Goal: Task Accomplishment & Management: Manage account settings

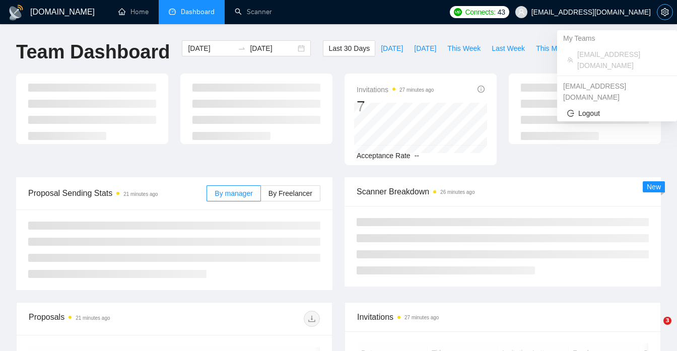
click at [661, 12] on span "setting" at bounding box center [665, 12] width 15 height 8
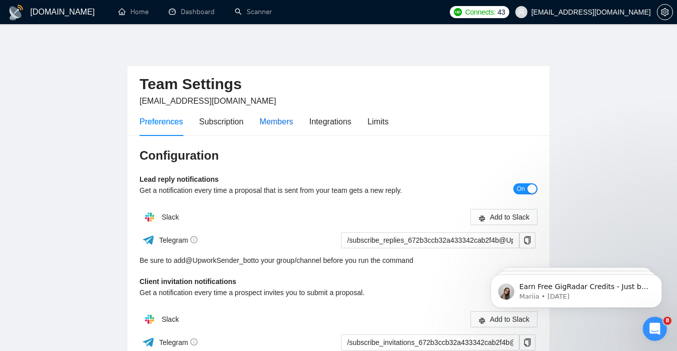
click at [265, 123] on div "Members" at bounding box center [277, 121] width 34 height 13
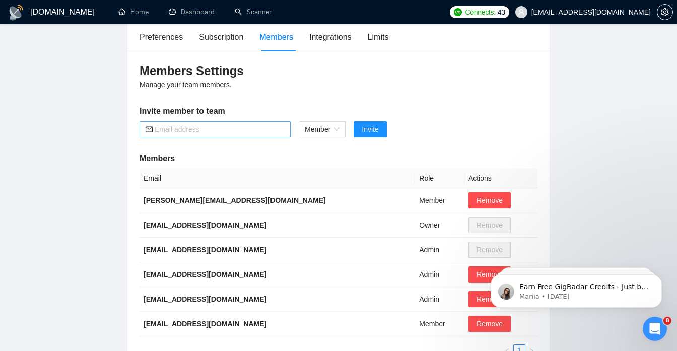
scroll to position [85, 0]
click at [229, 129] on input "text" at bounding box center [220, 129] width 130 height 11
paste input "[EMAIL_ADDRESS][DOMAIN_NAME]"
click at [337, 130] on span "Member" at bounding box center [322, 129] width 35 height 15
type input "[EMAIL_ADDRESS][DOMAIN_NAME]"
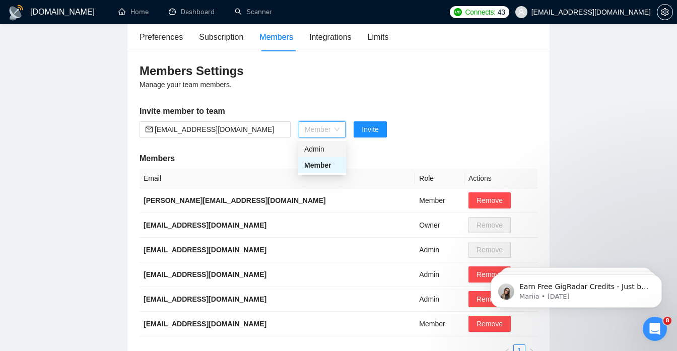
click at [326, 152] on div "Admin" at bounding box center [322, 149] width 36 height 11
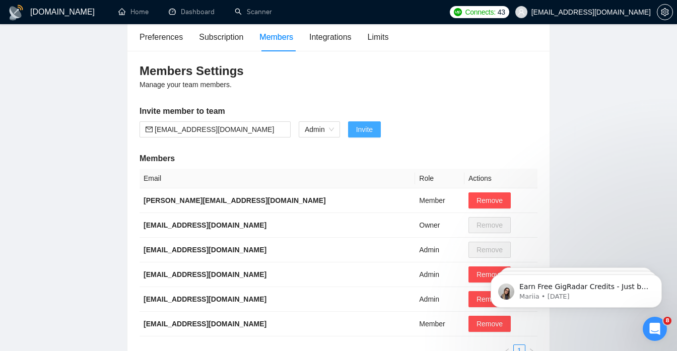
click at [375, 132] on button "Invite" at bounding box center [364, 129] width 33 height 16
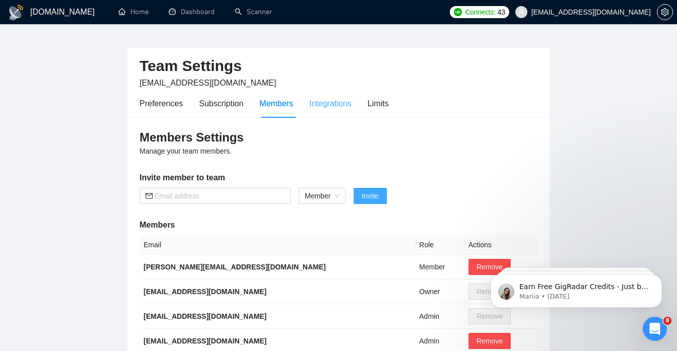
scroll to position [0, 0]
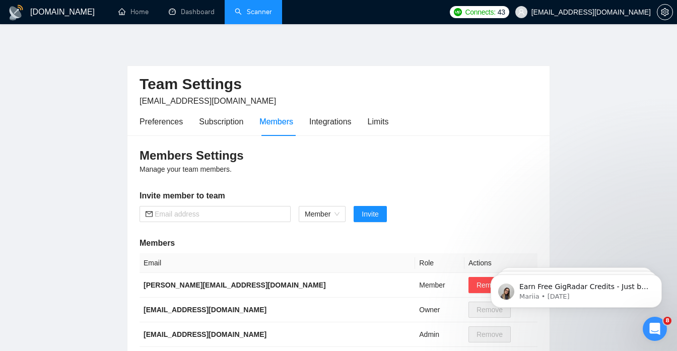
click at [248, 16] on link "Scanner" at bounding box center [253, 12] width 37 height 9
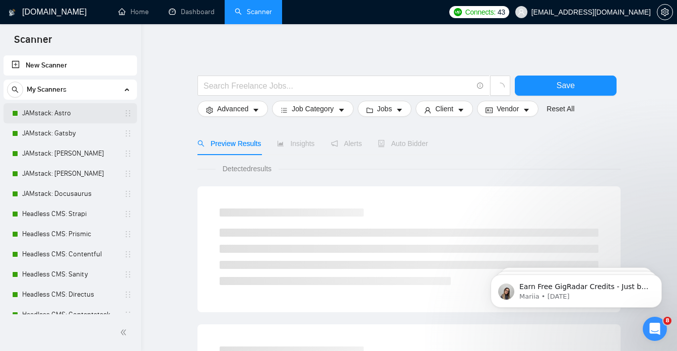
click at [41, 117] on link "JAMstack: Astro" at bounding box center [70, 113] width 96 height 20
